Goal: Transaction & Acquisition: Purchase product/service

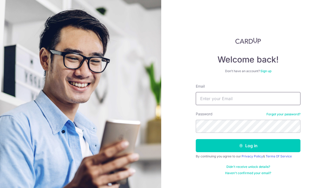
click at [224, 99] on input "Email" at bounding box center [248, 98] width 105 height 13
type input "dancingparrot@gmail.com"
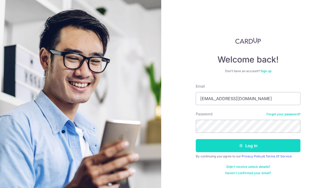
click at [218, 143] on button "Log in" at bounding box center [248, 145] width 105 height 13
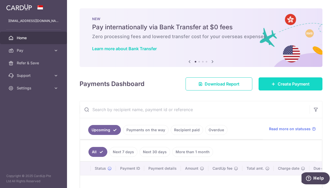
click at [267, 86] on link "Create Payment" at bounding box center [291, 84] width 64 height 13
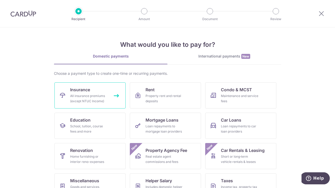
click at [105, 100] on div "All insurance premiums (except NTUC Income)" at bounding box center [89, 99] width 38 height 10
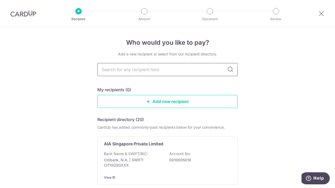
click at [133, 70] on input "text" at bounding box center [167, 69] width 140 height 13
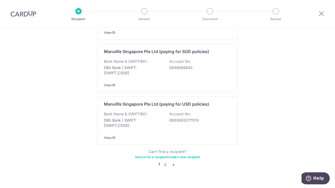
scroll to position [524, 0]
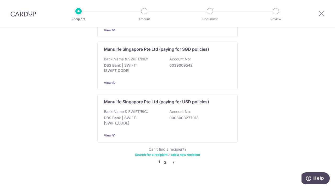
click at [164, 160] on link "2" at bounding box center [165, 163] width 6 height 6
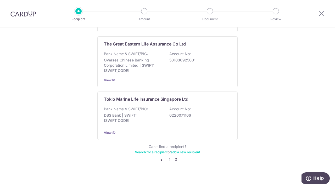
scroll to position [0, 0]
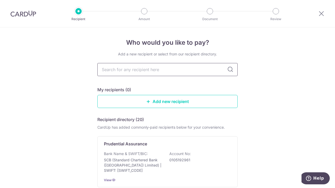
type input "g"
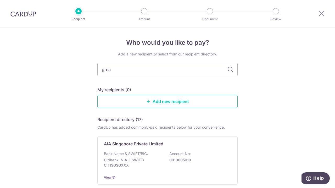
type input "great"
click at [229, 70] on icon at bounding box center [230, 70] width 6 height 6
click at [123, 75] on input "great" at bounding box center [167, 69] width 140 height 13
type input "g"
drag, startPoint x: 117, startPoint y: 99, endPoint x: 113, endPoint y: 104, distance: 6.0
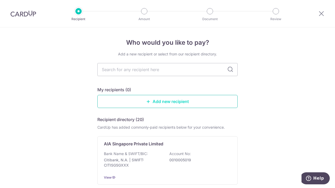
click at [113, 104] on link "Add new recipient" at bounding box center [167, 101] width 140 height 13
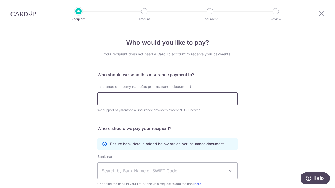
click at [113, 104] on input "Insurance company name(as per Insurance document)" at bounding box center [167, 99] width 140 height 13
click at [158, 94] on input "Great" at bounding box center [167, 99] width 140 height 13
type input "Great Eastern"
click at [202, 130] on h5 "Where should we pay your recipient?" at bounding box center [167, 129] width 140 height 6
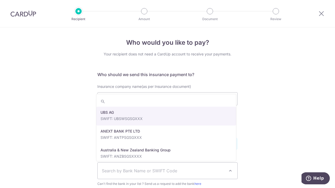
click at [189, 175] on span "Search by Bank Name or SWIFT Code" at bounding box center [168, 171] width 140 height 16
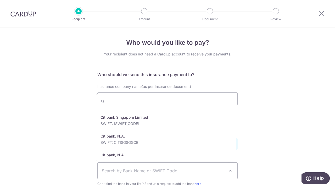
scroll to position [305, 0]
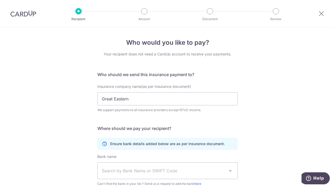
click at [255, 118] on div "Who would you like to pay? Your recipient does not need a CardUp account to rec…" at bounding box center [167, 142] width 335 height 229
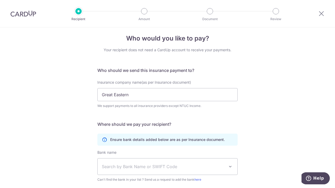
scroll to position [0, 0]
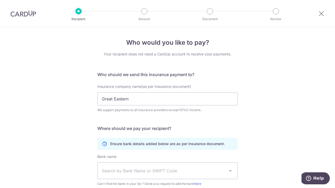
click at [14, 17] on img at bounding box center [23, 13] width 26 height 6
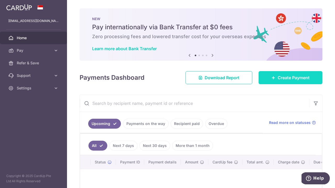
click at [288, 75] on span "Create Payment" at bounding box center [294, 78] width 32 height 6
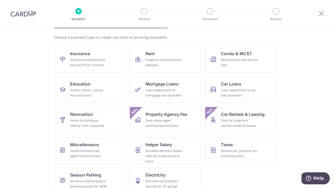
scroll to position [36, 0]
click at [115, 60] on link "Insurance All insurance premiums (except NTUC Income)" at bounding box center [90, 59] width 71 height 26
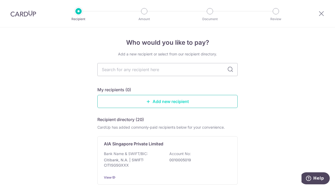
click at [150, 102] on link "Add new recipient" at bounding box center [167, 101] width 140 height 13
click at [230, 70] on icon at bounding box center [230, 70] width 6 height 6
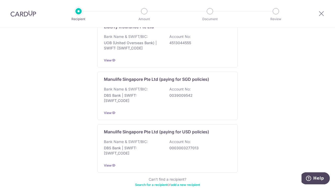
scroll to position [524, 0]
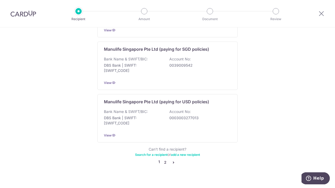
click at [162, 160] on link "2" at bounding box center [165, 163] width 6 height 6
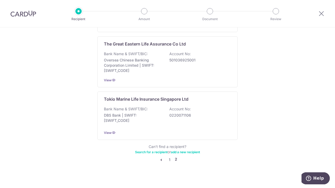
scroll to position [0, 0]
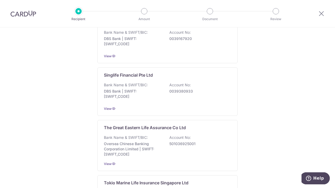
scroll to position [451, 0]
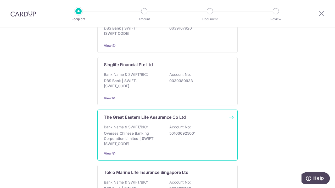
click at [142, 118] on div "The Great Eastern Life Assurance Co Ltd Bank Name & SWIFT/BIC: Oversea Chinese …" at bounding box center [167, 135] width 140 height 51
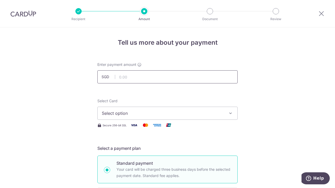
click at [128, 75] on input "text" at bounding box center [167, 76] width 140 height 13
type input "906.15"
click at [104, 114] on span "Select option" at bounding box center [163, 113] width 122 height 6
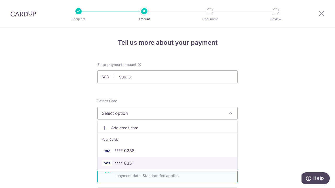
click at [117, 162] on span "**** 8351" at bounding box center [124, 163] width 19 height 6
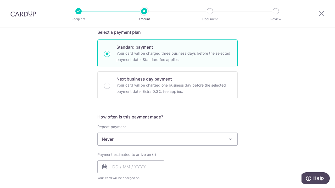
scroll to position [147, 0]
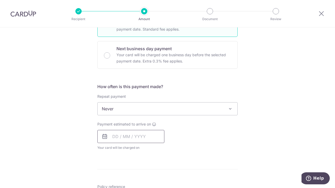
click at [116, 134] on input "text" at bounding box center [130, 136] width 67 height 13
click at [83, 168] on div "Tell us more about your payment Enter payment amount SGD 906.15 906.15 Select C…" at bounding box center [167, 118] width 335 height 474
click at [117, 134] on input "text" at bounding box center [130, 136] width 67 height 13
click at [170, 152] on link "Next" at bounding box center [172, 151] width 6 height 6
click at [138, 175] on link "1" at bounding box center [139, 174] width 8 height 8
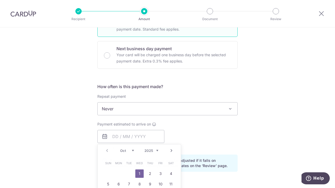
type input "[DATE]"
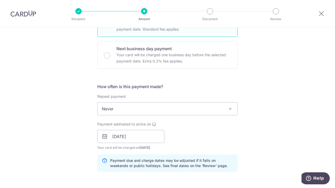
click at [278, 123] on div "Tell us more about your payment Enter payment amount SGD 906.15 906.15 Select C…" at bounding box center [167, 129] width 335 height 496
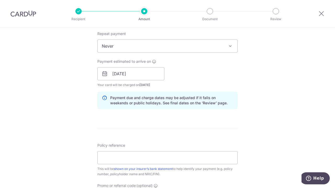
scroll to position [220, 0]
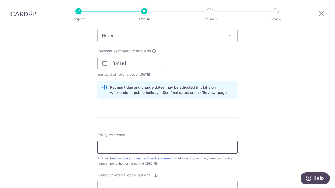
click at [183, 149] on input "Policy reference" at bounding box center [167, 147] width 140 height 13
type input "0086613560 Kong Kah Keng"
click at [311, 117] on div "Tell us more about your payment Enter payment amount SGD 906.15 906.15 Select C…" at bounding box center [167, 55] width 335 height 496
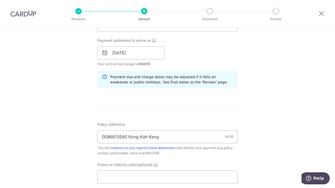
scroll to position [252, 0]
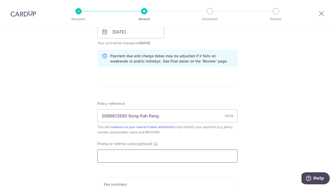
click at [198, 160] on input "Promo or referral code (optional)" at bounding box center [167, 156] width 140 height 13
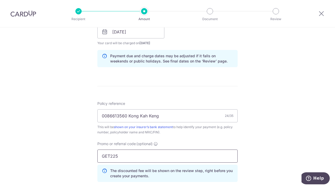
type input "GET225"
click at [290, 143] on div "Tell us more about your payment Enter payment amount SGD 906.15 906.15 Select C…" at bounding box center [167, 35] width 335 height 519
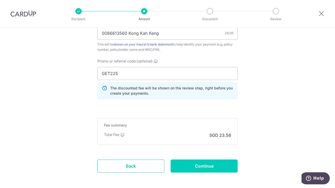
scroll to position [335, 0]
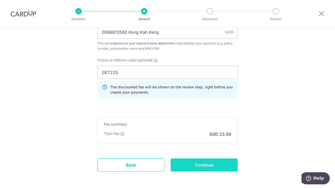
click at [194, 165] on input "Continue" at bounding box center [204, 165] width 67 height 13
type input "Create Schedule"
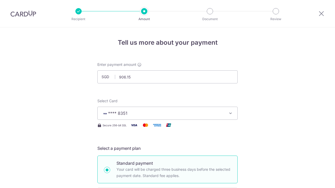
scroll to position [364, 0]
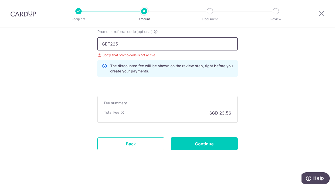
click at [121, 45] on input "GET225" at bounding box center [167, 43] width 140 height 13
click at [108, 44] on input "GET225" at bounding box center [167, 43] width 140 height 13
type input "OFF225"
click at [182, 145] on input "Continue" at bounding box center [204, 144] width 67 height 13
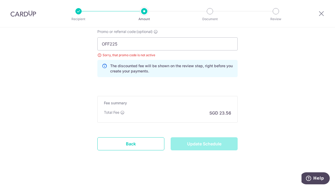
type input "Update Schedule"
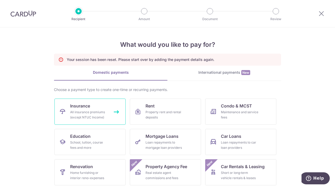
click at [72, 111] on div "All insurance premiums (except NTUC Income)" at bounding box center [89, 115] width 38 height 10
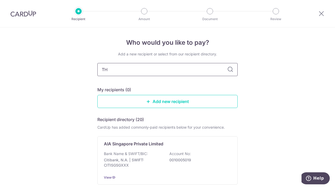
type input "THE"
type input "THE G"
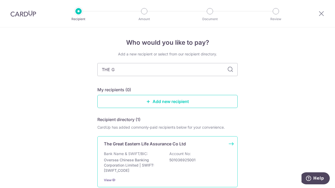
click at [122, 154] on p "Bank Name & SWIFT/BIC:" at bounding box center [126, 153] width 44 height 5
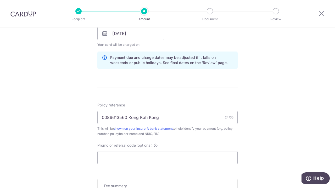
scroll to position [262, 0]
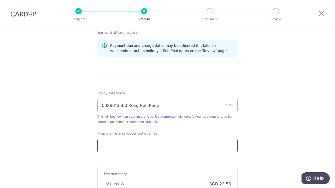
click at [192, 151] on input "Promo or referral code (optional)" at bounding box center [167, 145] width 140 height 13
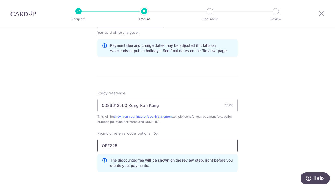
type input "OFF225"
click at [285, 137] on div "Tell us more about your payment Enter payment amount SGD 906.15 906.15 Select C…" at bounding box center [167, 24] width 335 height 519
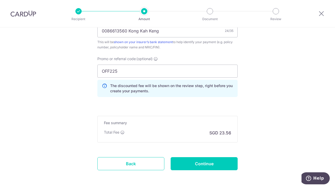
scroll to position [357, 0]
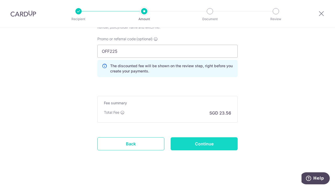
click at [217, 139] on input "Continue" at bounding box center [204, 144] width 67 height 13
type input "Update Schedule"
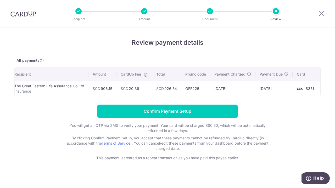
scroll to position [0, 9]
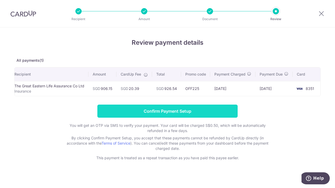
click at [210, 110] on input "Confirm Payment Setup" at bounding box center [167, 111] width 140 height 13
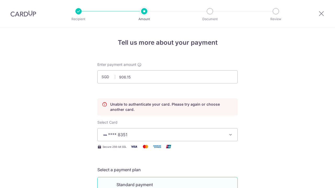
scroll to position [71, 0]
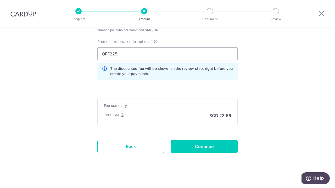
scroll to position [378, 0]
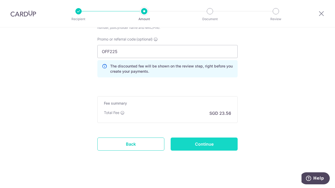
click at [228, 142] on input "Continue" at bounding box center [204, 144] width 67 height 13
type input "Update Schedule"
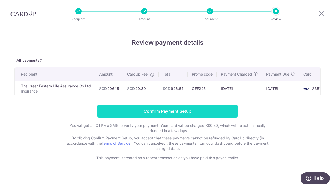
click at [186, 114] on input "Confirm Payment Setup" at bounding box center [167, 111] width 140 height 13
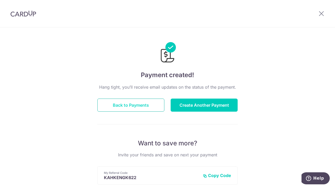
click at [132, 105] on button "Back to Payments" at bounding box center [130, 105] width 67 height 13
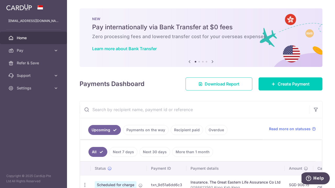
click at [327, 61] on div "× Pause Schedule Pause all future payments in this series Pause just this one p…" at bounding box center [201, 94] width 268 height 188
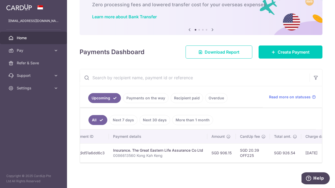
scroll to position [0, 93]
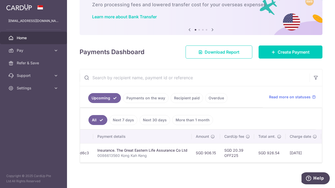
click at [21, 6] on img at bounding box center [19, 7] width 26 height 6
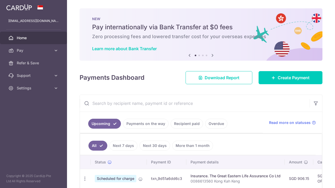
scroll to position [0, 0]
click at [329, 31] on div "× Pause Schedule Pause all future payments in this series Pause just this one p…" at bounding box center [201, 94] width 268 height 188
